Goal: Task Accomplishment & Management: Use online tool/utility

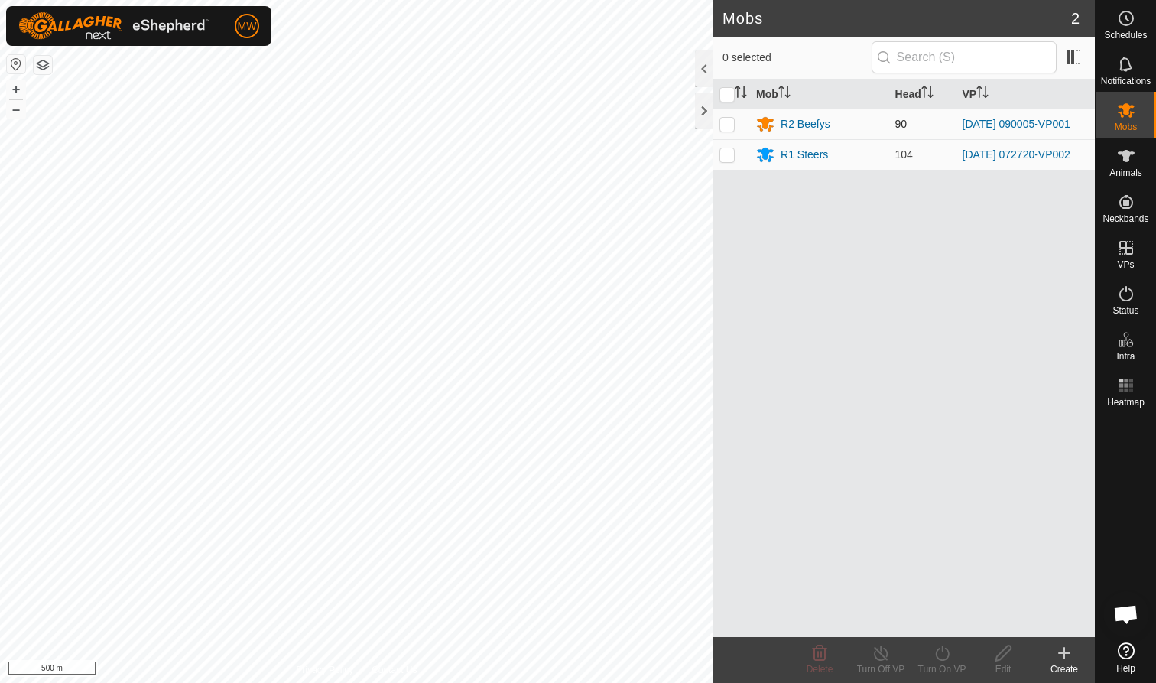
click at [611, 122] on p-checkbox at bounding box center [726, 124] width 15 height 12
checkbox input "true"
click at [611, 418] on icon at bounding box center [942, 653] width 19 height 18
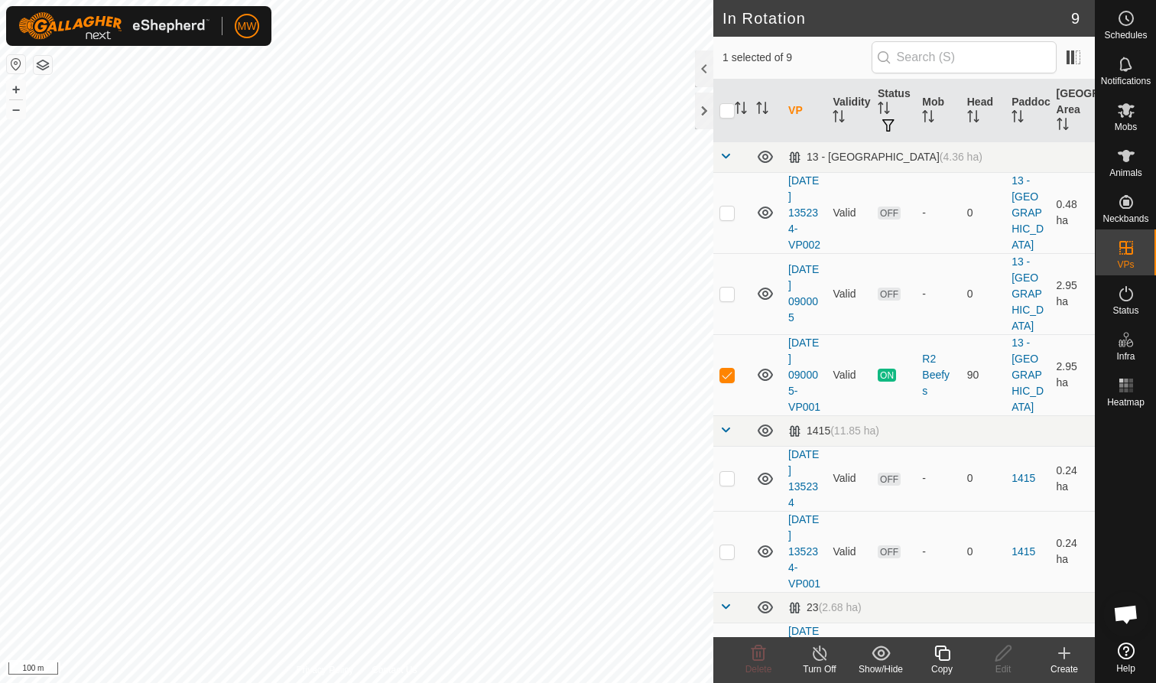
click at [611, 418] on icon at bounding box center [942, 653] width 19 height 18
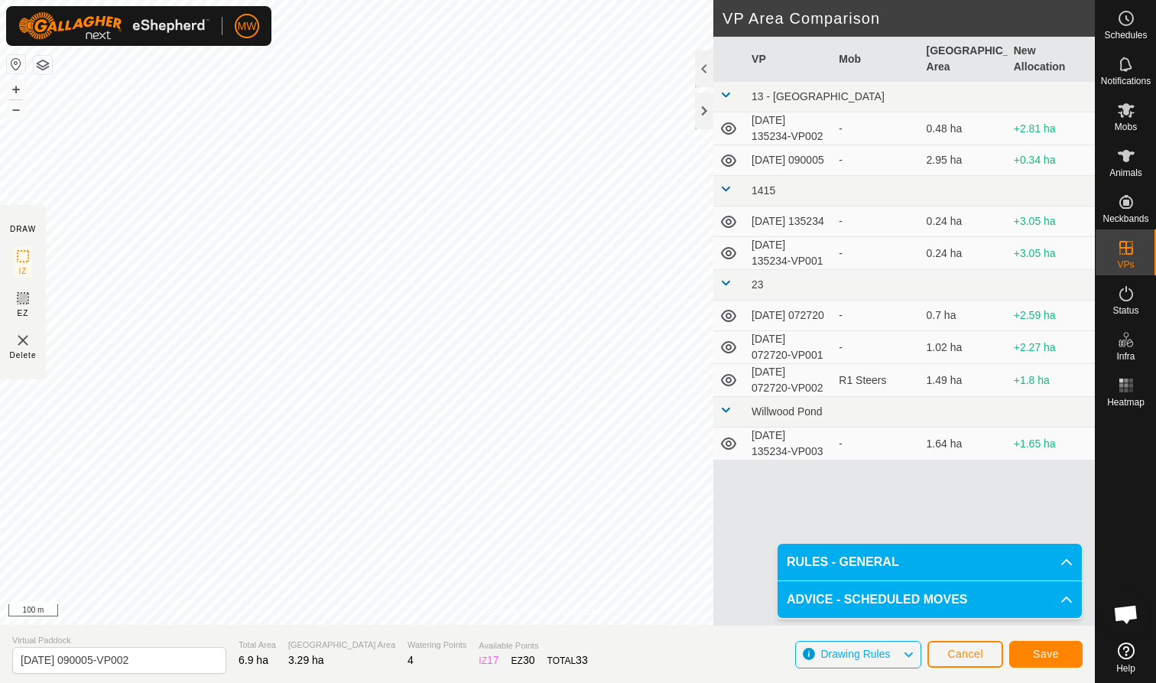
click at [611, 418] on span "Save" at bounding box center [1046, 653] width 26 height 12
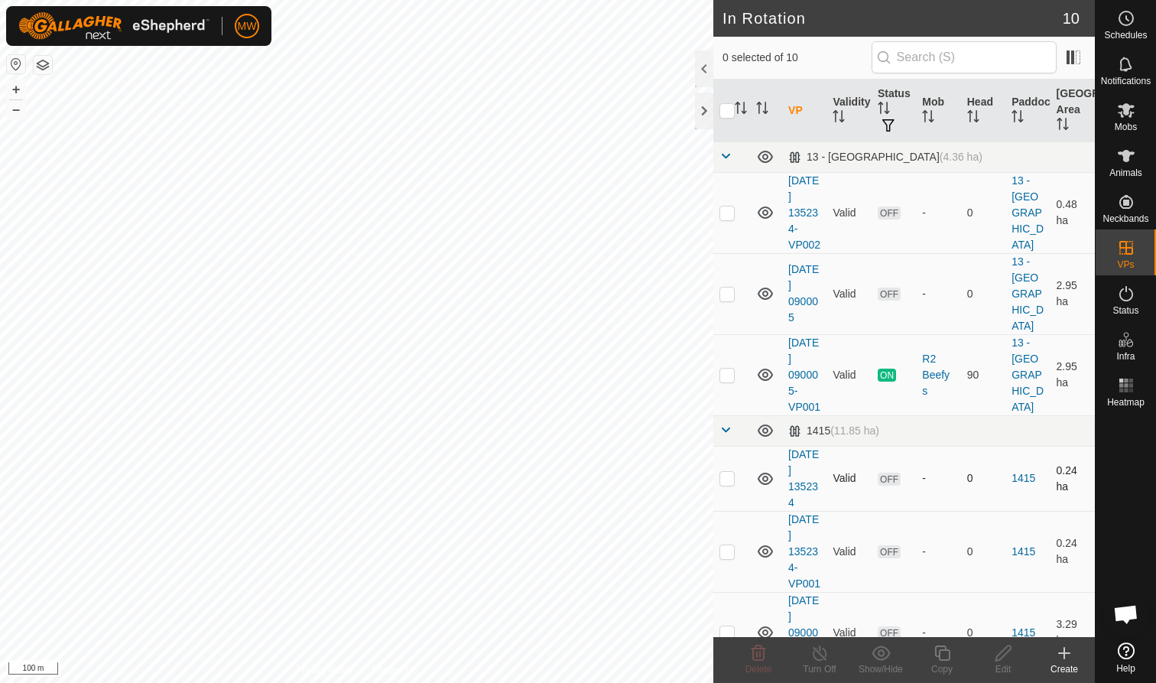
checkbox input "true"
click at [611, 418] on icon at bounding box center [941, 652] width 15 height 15
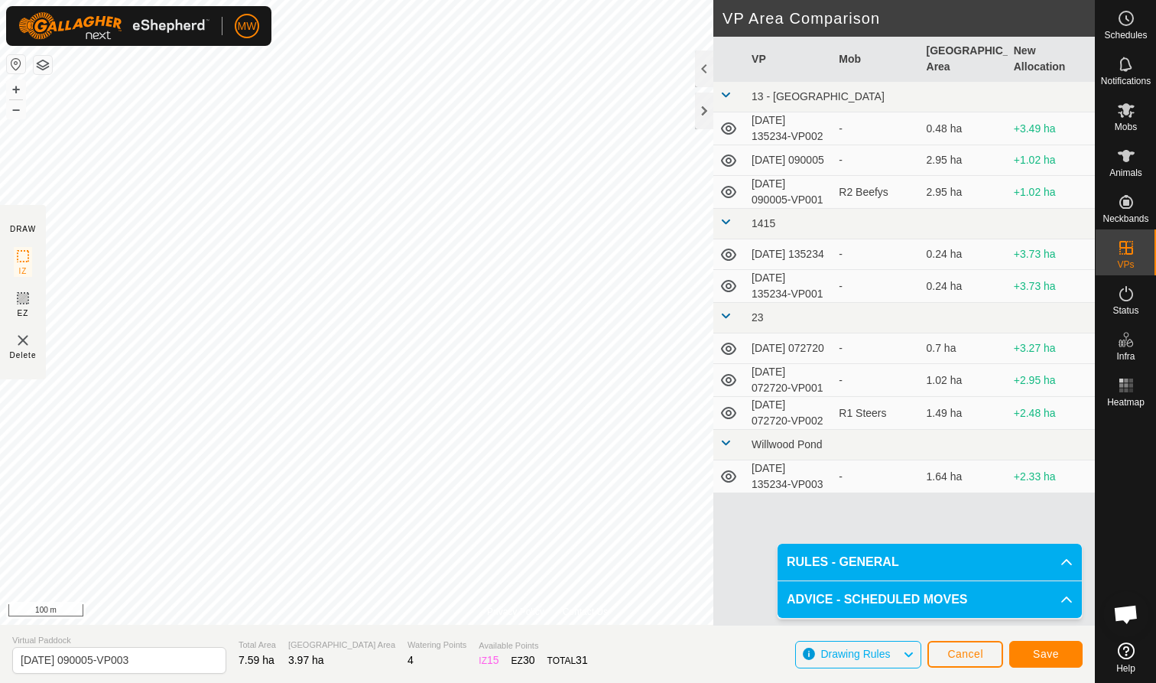
click at [611, 418] on span "Save" at bounding box center [1046, 653] width 26 height 12
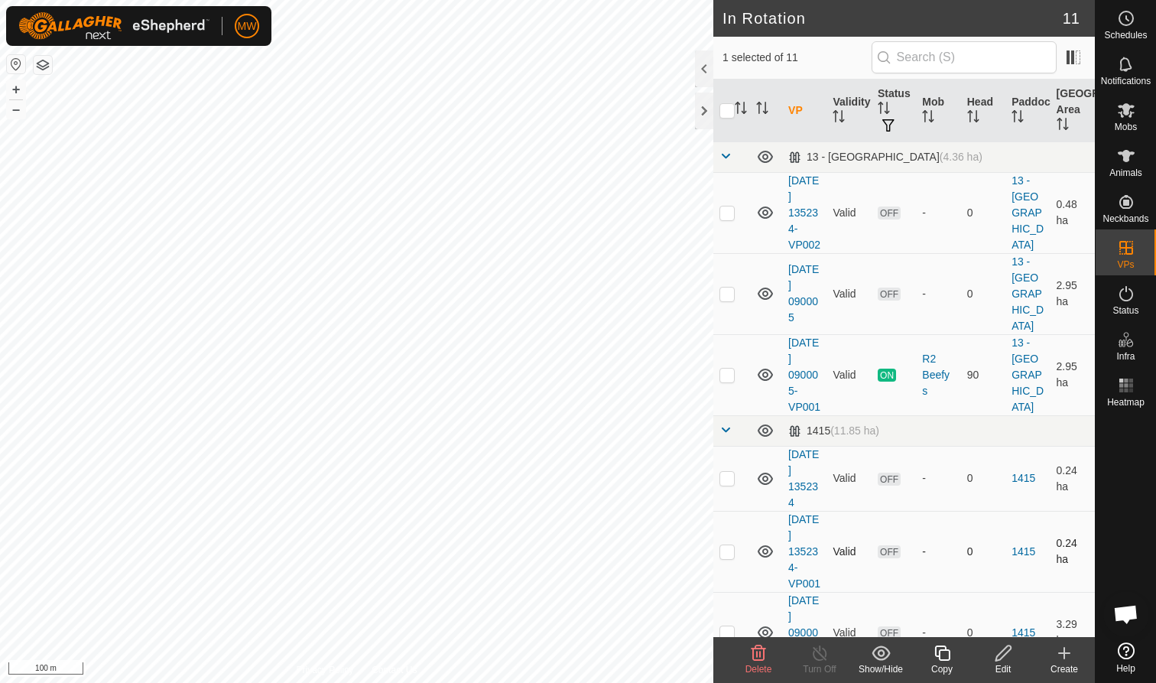
checkbox input "true"
click at [611, 418] on icon at bounding box center [942, 653] width 19 height 18
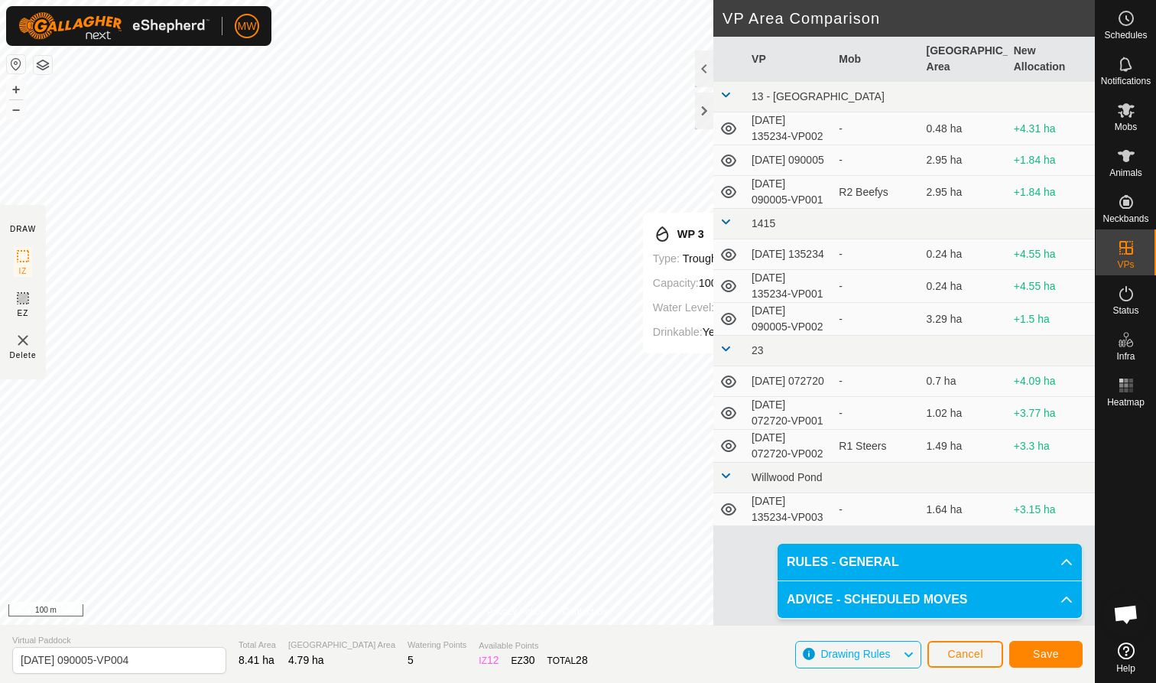
click at [611, 418] on span "Save" at bounding box center [1046, 653] width 26 height 12
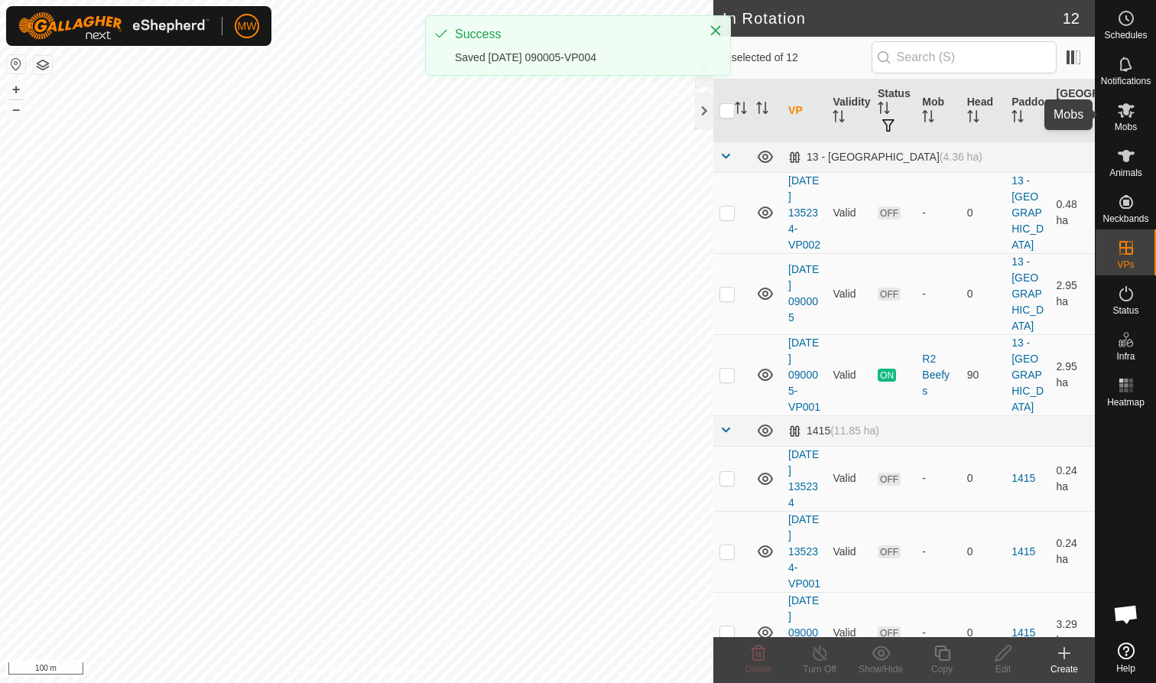
click at [611, 115] on icon at bounding box center [1126, 110] width 17 height 15
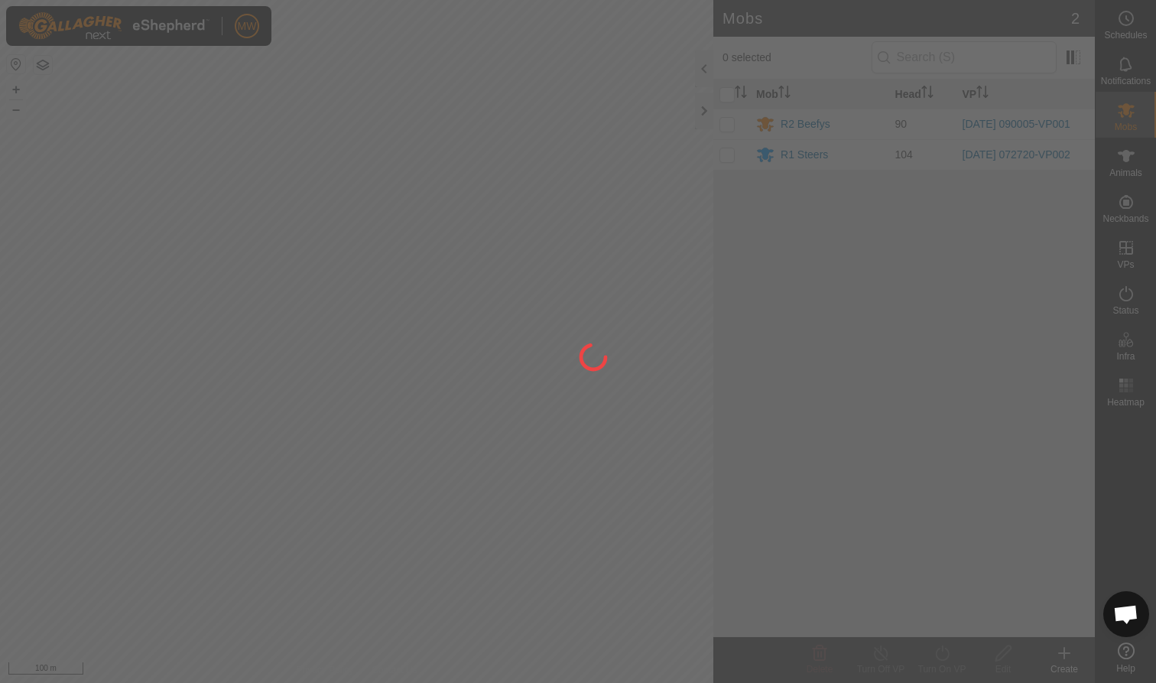
click at [611, 125] on div at bounding box center [578, 341] width 1156 height 683
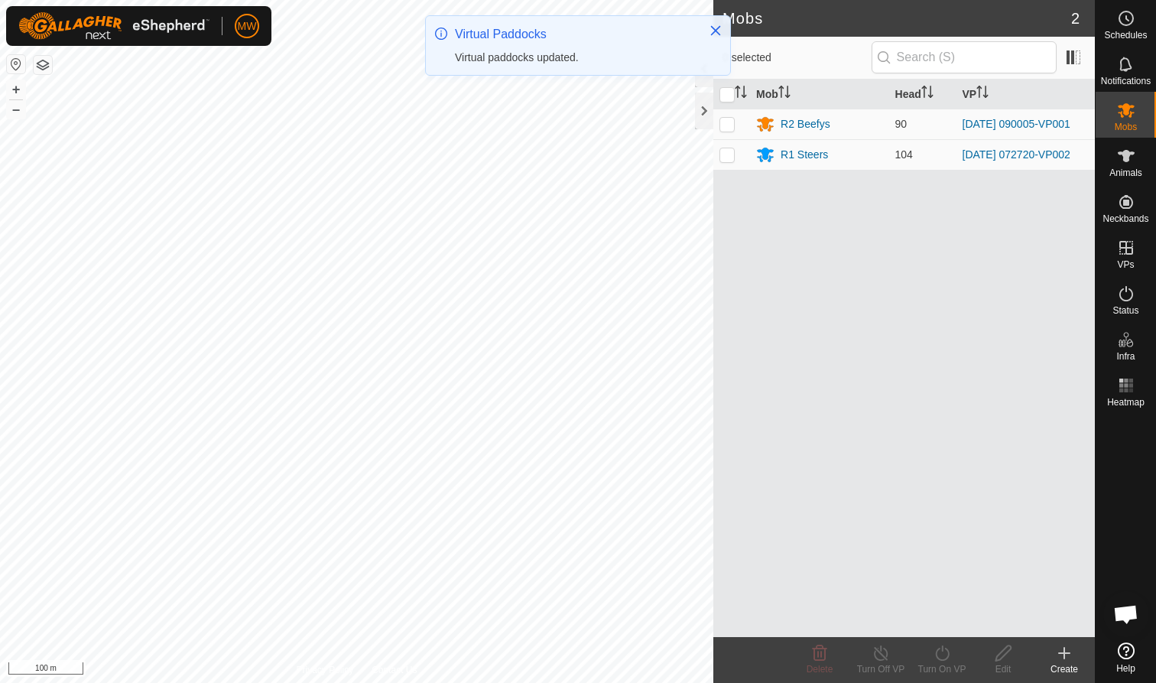
click at [611, 125] on p-checkbox at bounding box center [726, 124] width 15 height 12
checkbox input "true"
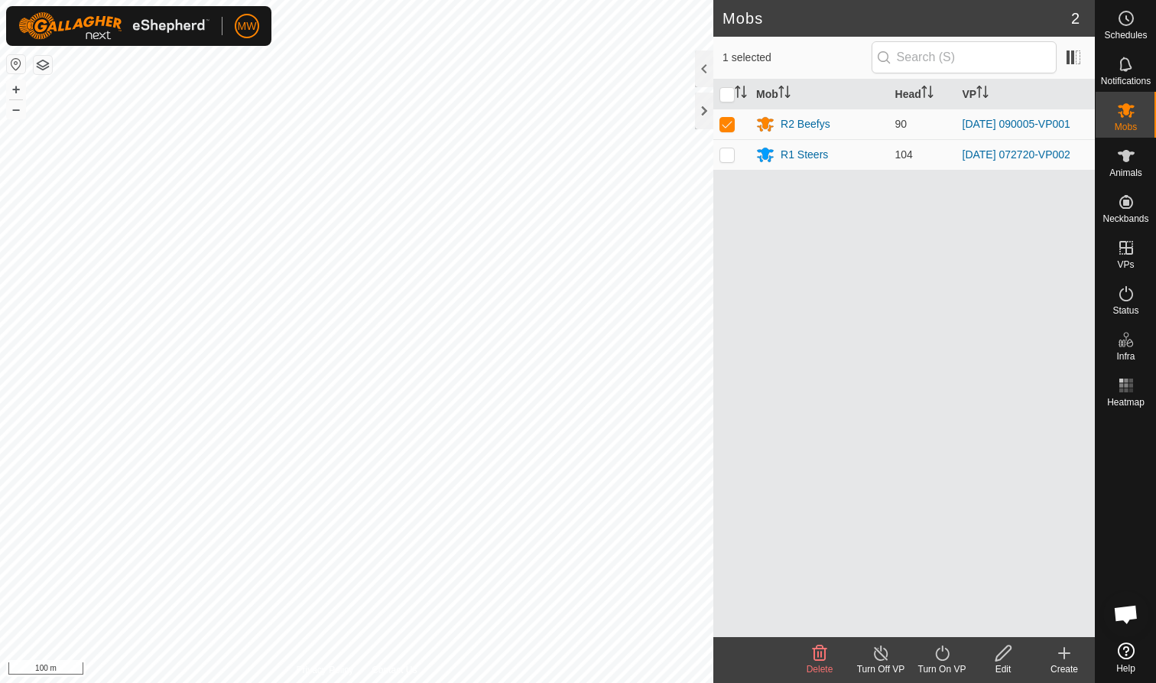
click at [611, 418] on icon at bounding box center [942, 653] width 19 height 18
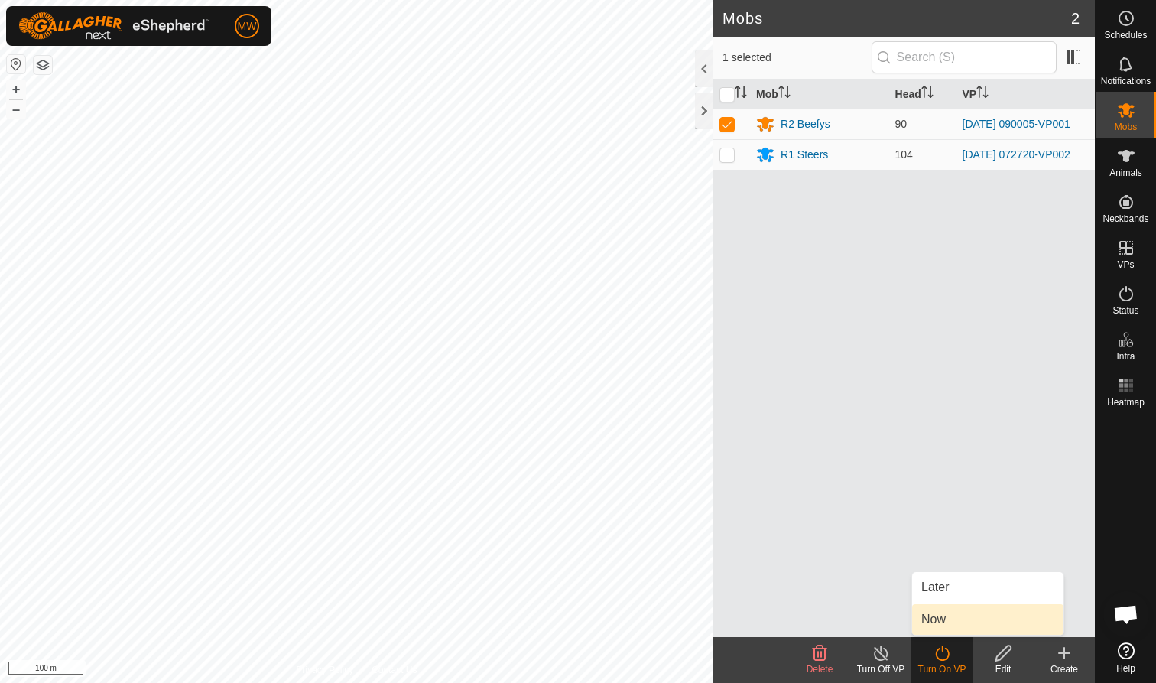
click at [611, 418] on link "Now" at bounding box center [987, 619] width 151 height 31
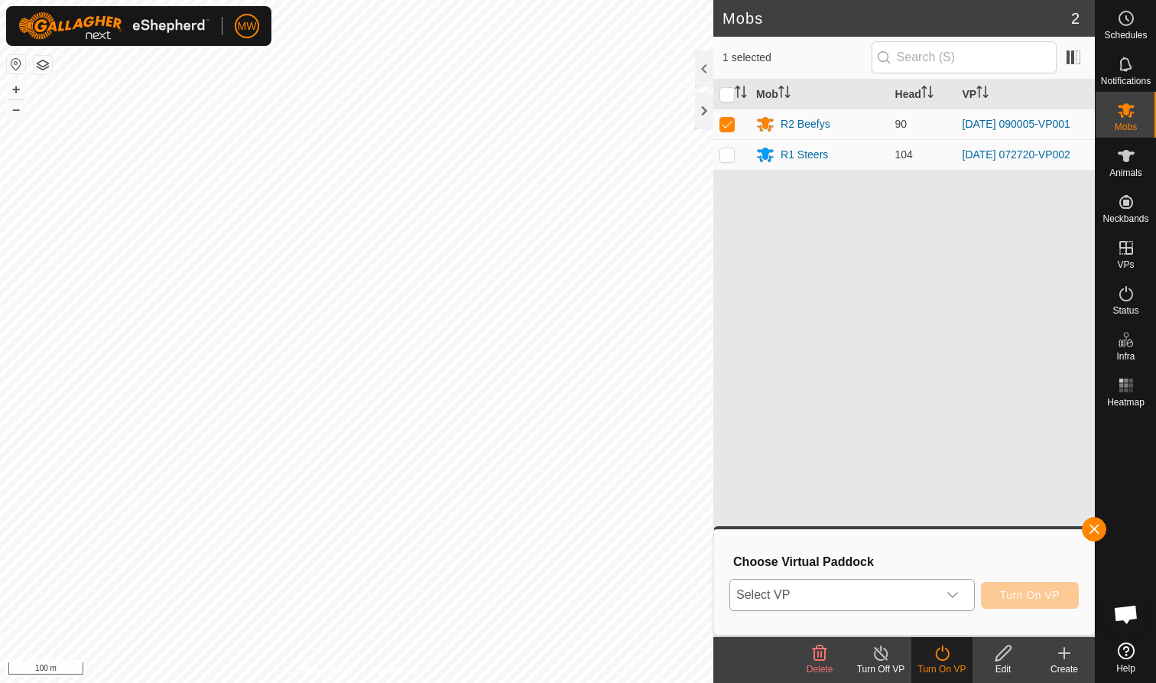
click at [611, 418] on icon "dropdown trigger" at bounding box center [952, 595] width 12 height 12
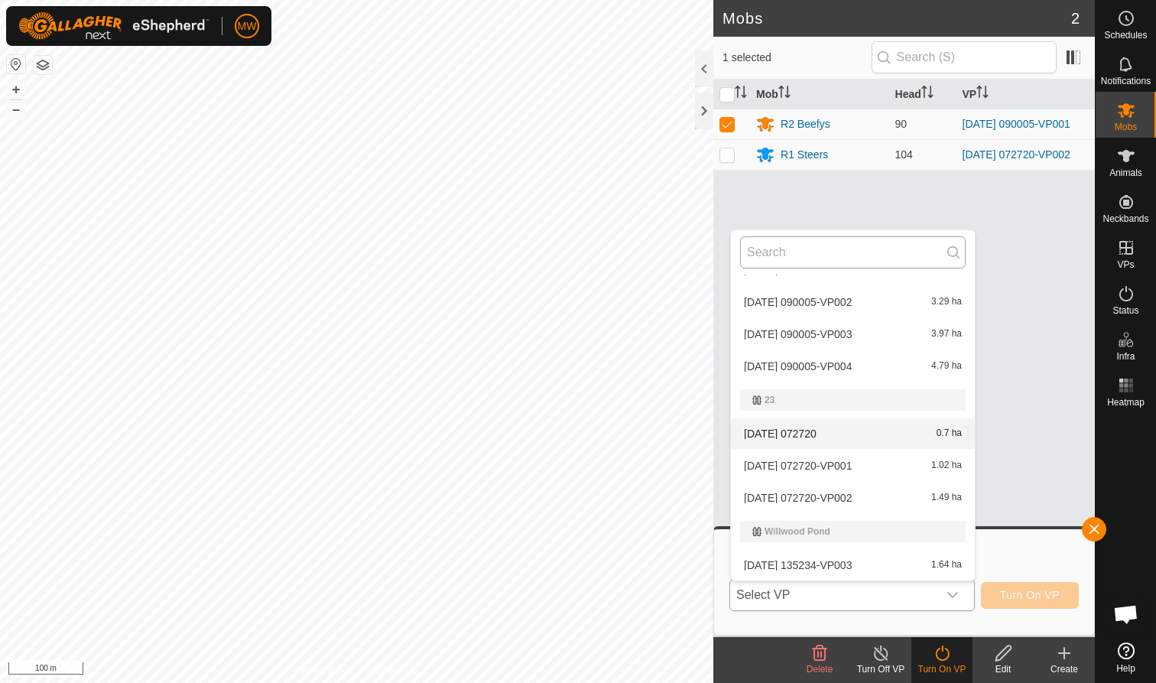
scroll to position [199, 0]
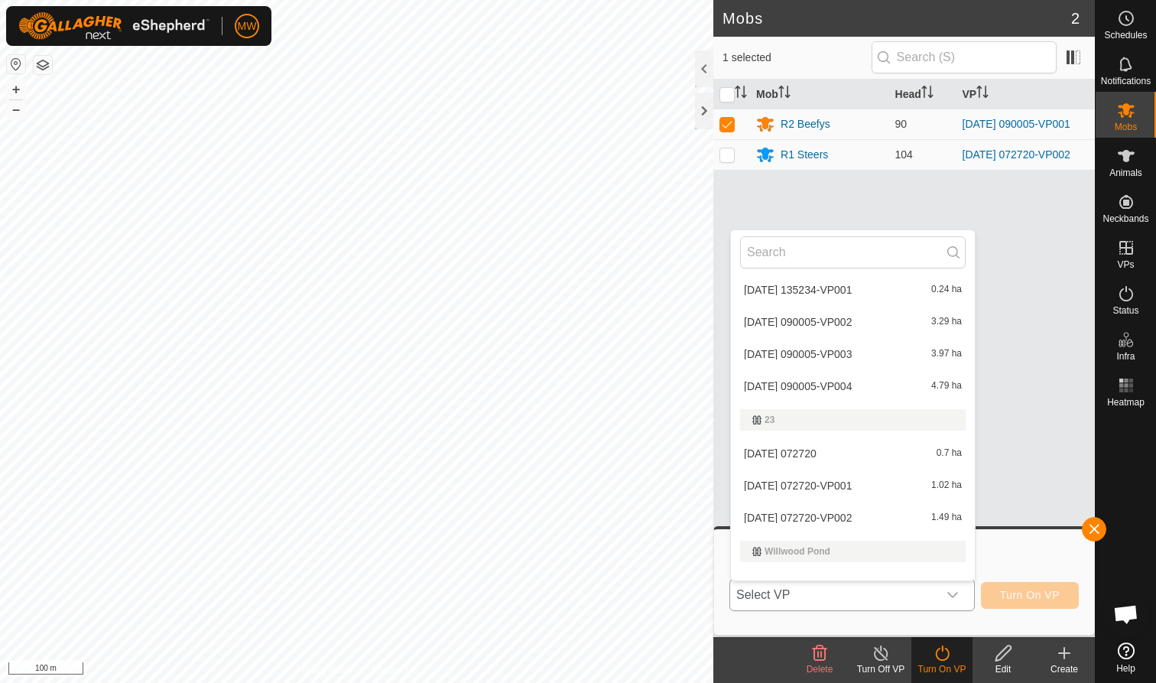
click at [611, 317] on li "[DATE] 090005-VP002 3.29 ha" at bounding box center [853, 322] width 244 height 31
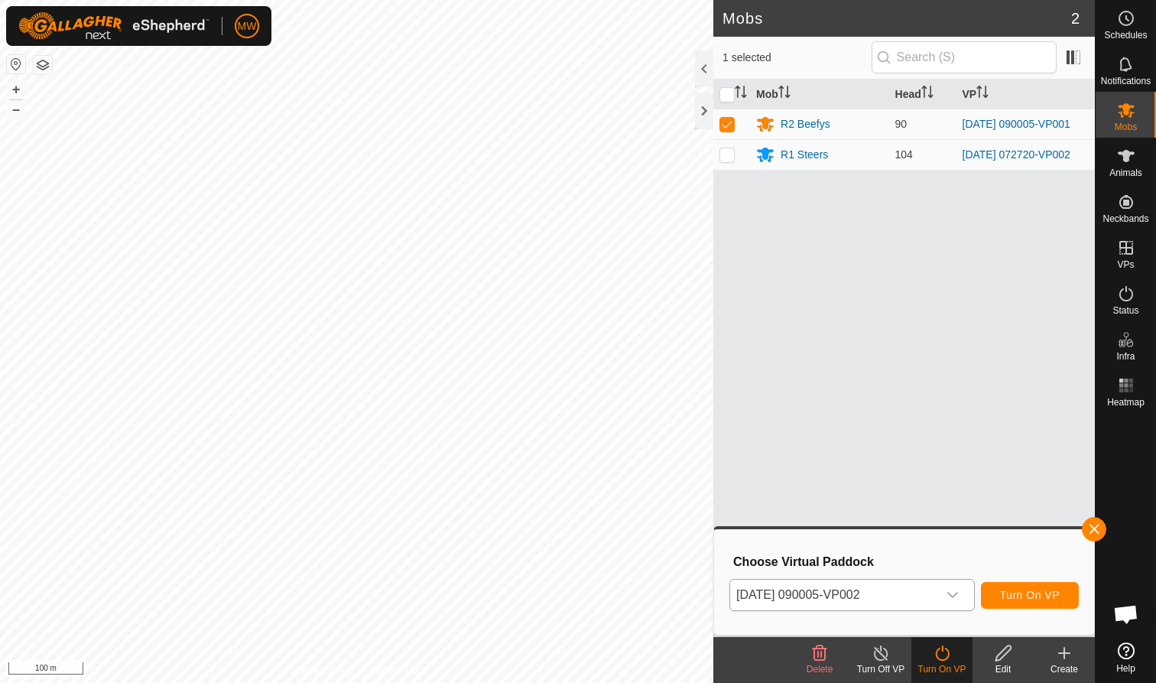
click at [611, 418] on span "Turn On VP" at bounding box center [1030, 595] width 60 height 12
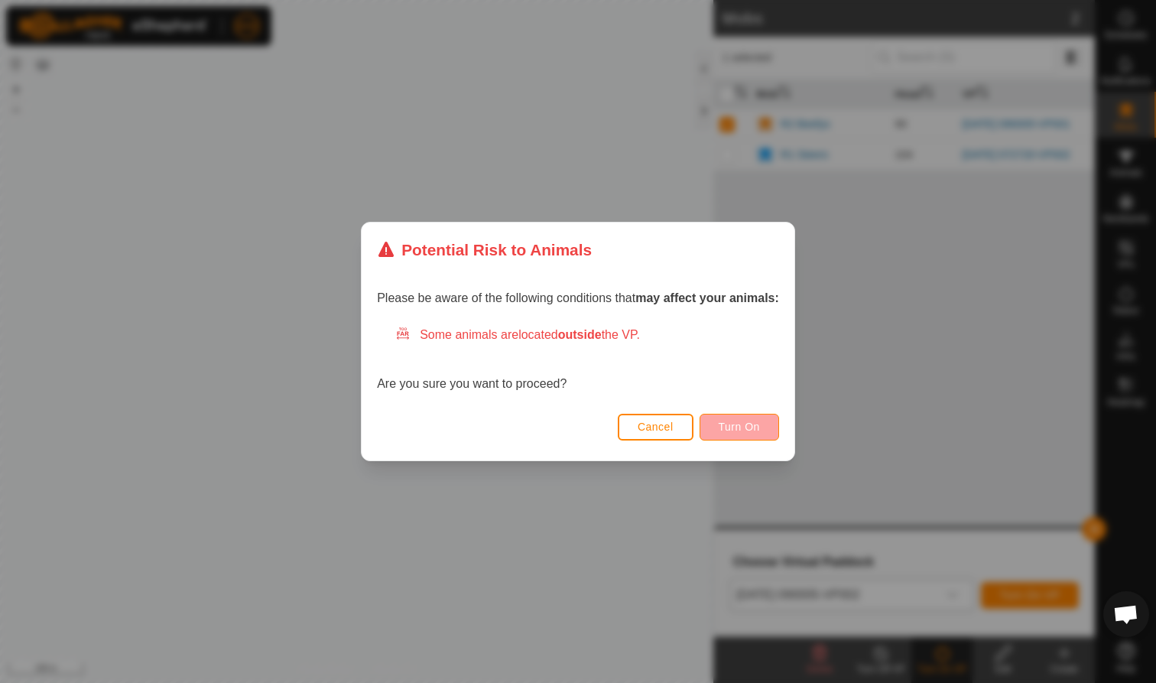
click at [611, 418] on button "Turn On" at bounding box center [738, 427] width 79 height 27
